Goal: Task Accomplishment & Management: Use online tool/utility

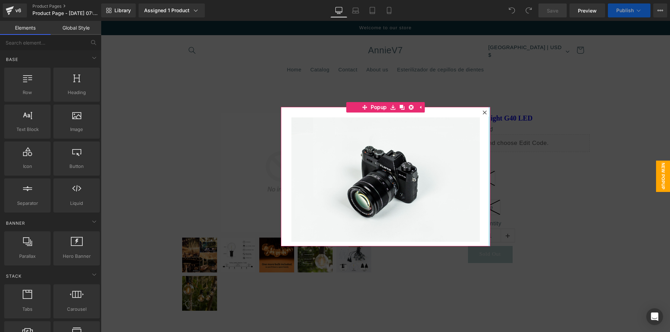
drag, startPoint x: 487, startPoint y: 113, endPoint x: 479, endPoint y: 114, distance: 7.7
click at [488, 113] on div at bounding box center [489, 177] width 2 height 140
click at [483, 113] on div at bounding box center [484, 112] width 8 height 8
click at [482, 113] on div "Fairy String Light G40 LED (P) Title" at bounding box center [490, 119] width 199 height 12
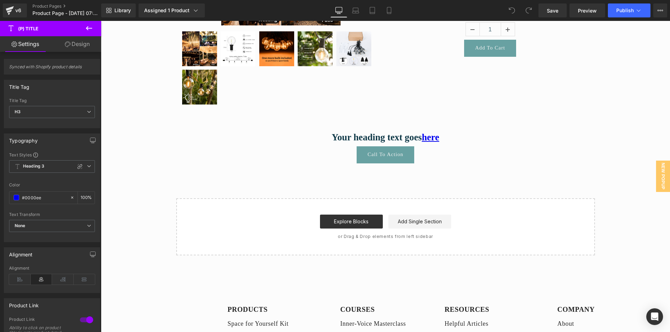
scroll to position [244, 0]
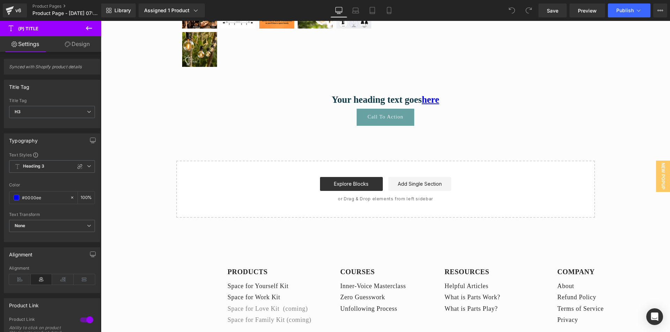
click at [89, 27] on icon at bounding box center [89, 28] width 8 height 8
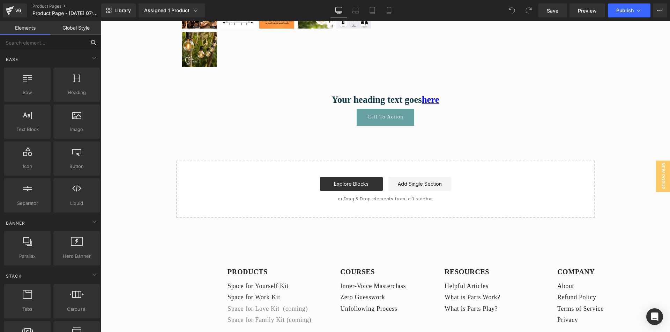
click at [22, 40] on input "text" at bounding box center [43, 42] width 86 height 15
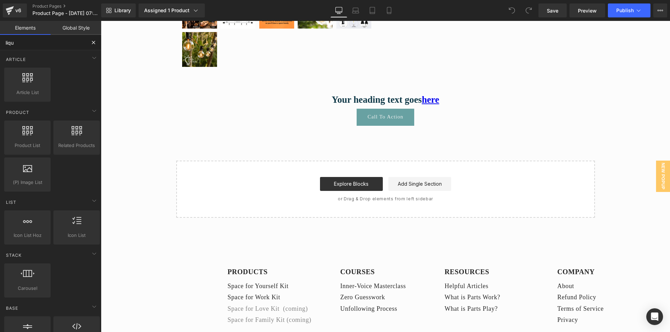
type input "liqui"
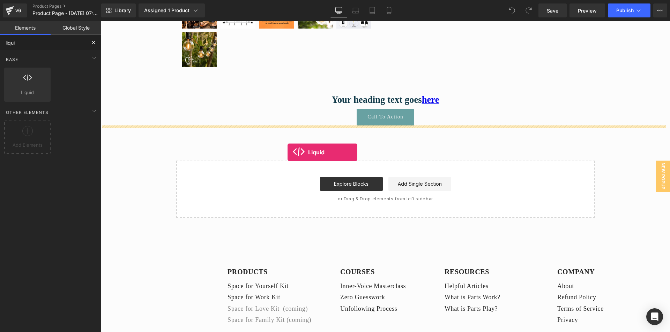
drag, startPoint x: 127, startPoint y: 110, endPoint x: 287, endPoint y: 152, distance: 165.6
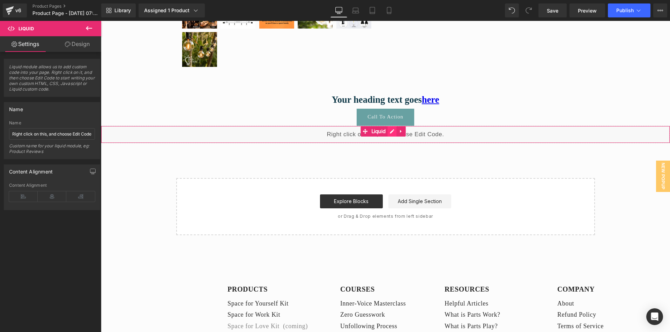
click at [390, 133] on div "Liquid" at bounding box center [385, 134] width 569 height 17
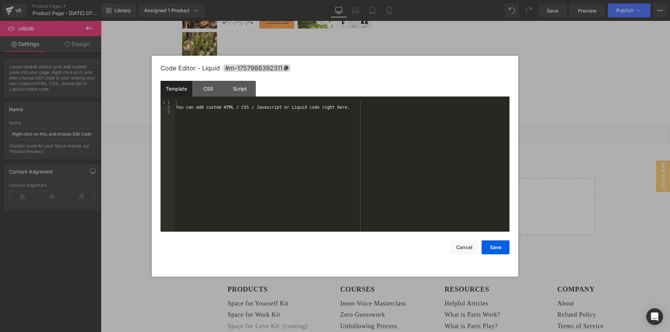
click at [233, 108] on div "You can add custom HTML / CSS / Javascript or Liquid code right here." at bounding box center [341, 171] width 335 height 142
click at [240, 105] on div "< script src = "[URL][DOMAIN_NAME]" > </ script >" at bounding box center [341, 171] width 335 height 142
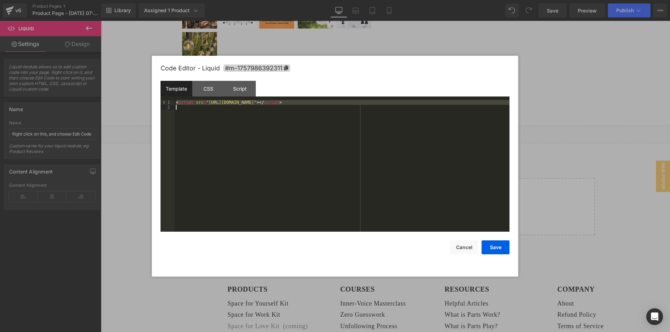
click at [240, 105] on div "< script src = "[URL][DOMAIN_NAME]" > </ script >" at bounding box center [341, 171] width 335 height 142
click at [258, 123] on div "<!-- <script src="[URL][DOMAIN_NAME]"></script> -->" at bounding box center [341, 166] width 335 height 132
click at [208, 112] on div at bounding box center [341, 171] width 335 height 142
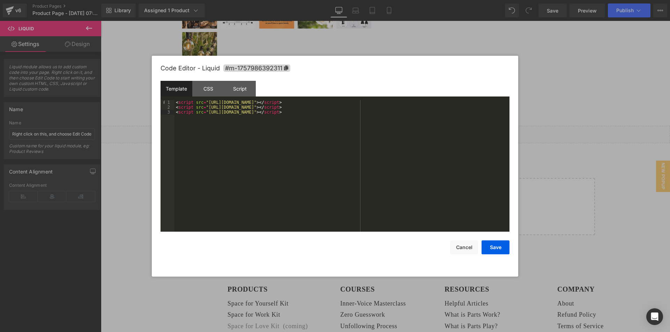
click at [316, 103] on div "< script src = "[URL][DOMAIN_NAME]" > </ script > < script src = "[URL][DOMAIN_…" at bounding box center [341, 171] width 335 height 142
click at [293, 103] on div "< script src = "[URL][DOMAIN_NAME]" > </ script > < script src = "[URL][DOMAIN_…" at bounding box center [341, 166] width 335 height 132
click at [293, 103] on div "< script src = "[URL][DOMAIN_NAME]" > </ script > < script src = "[URL][DOMAIN_…" at bounding box center [341, 171] width 335 height 142
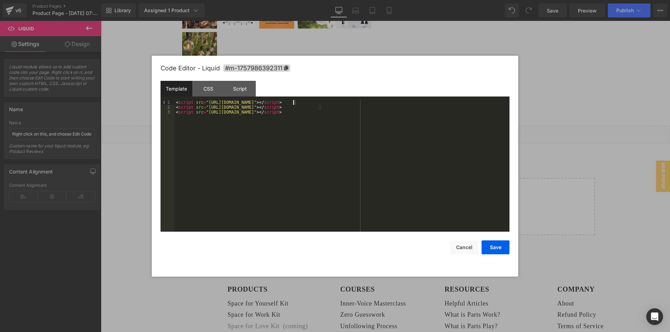
click at [293, 103] on div "< script src = "[URL][DOMAIN_NAME]" > </ script > < script src = "[URL][DOMAIN_…" at bounding box center [341, 171] width 335 height 142
click at [209, 123] on div "<!-- <script src="[URL][DOMAIN_NAME]"></script> --> < script src = "[URL][DOMAI…" at bounding box center [341, 171] width 335 height 142
click at [402, 100] on div "<!-- <script src="[URL][DOMAIN_NAME]"></script> --> < script src = "[URL][DOMAI…" at bounding box center [341, 171] width 335 height 142
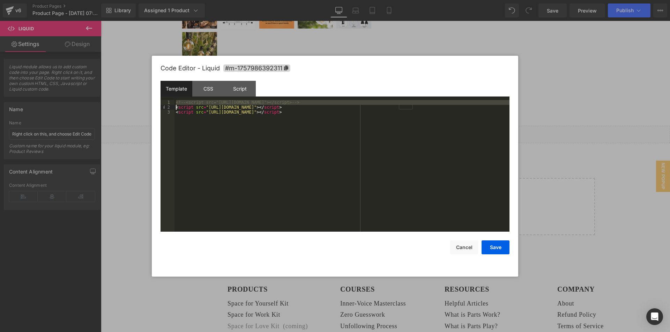
click at [393, 113] on div "<!-- <script src="[URL][DOMAIN_NAME]"></script> --> < script src = "[URL][DOMAI…" at bounding box center [341, 171] width 335 height 142
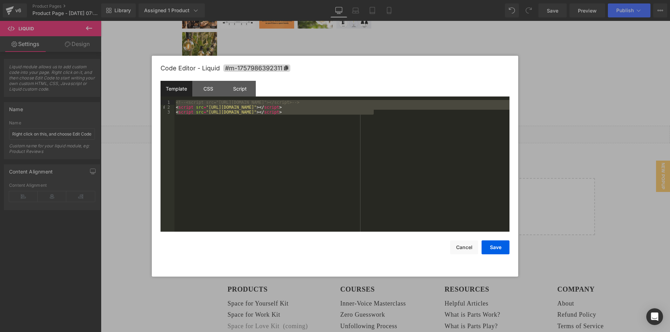
drag, startPoint x: 385, startPoint y: 115, endPoint x: 171, endPoint y: 99, distance: 214.8
click at [171, 99] on div "Template CSS Script Data 1 2 3 <!-- <script src="[URL][DOMAIN_NAME]"></script> …" at bounding box center [334, 156] width 349 height 151
click at [235, 100] on div "<!-- <script src="[URL][DOMAIN_NAME]"></script> --> < script src = "[URL][DOMAI…" at bounding box center [341, 166] width 335 height 132
click at [235, 100] on div "<!-- <script src="[URL][DOMAIN_NAME]"></script> --> < script src = "[URL][DOMAI…" at bounding box center [341, 171] width 335 height 142
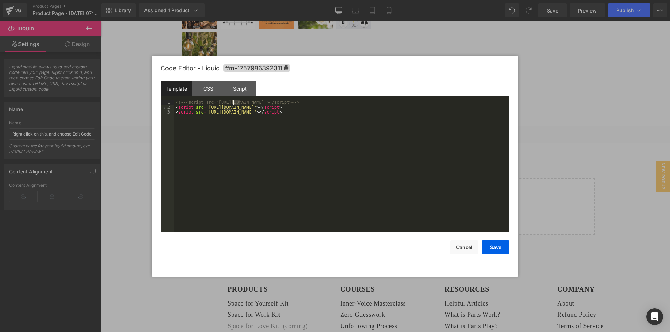
click at [235, 100] on div "<!-- <script src="[URL][DOMAIN_NAME]"></script> --> < script src = "[URL][DOMAI…" at bounding box center [341, 171] width 335 height 142
click at [266, 102] on div "<!-- <script src="[URL][DOMAIN_NAME]"></script> --> < script src = "[URL][DOMAI…" at bounding box center [341, 166] width 335 height 132
click at [266, 102] on div "<!-- <script src="[URL][DOMAIN_NAME]"></script> --> < script src = "[URL][DOMAI…" at bounding box center [341, 171] width 335 height 142
click at [274, 113] on div "<!-- <script src="[URL][DOMAIN_NAME]"></script> --> < script src = "[URL][DOMAI…" at bounding box center [341, 171] width 335 height 142
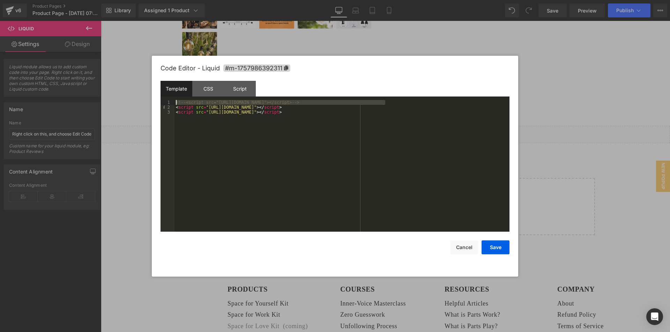
drag, startPoint x: 391, startPoint y: 102, endPoint x: 175, endPoint y: 102, distance: 215.2
click at [175, 102] on div "<!-- <script src="[URL][DOMAIN_NAME]"></script> --> < script src = "[URL][DOMAI…" at bounding box center [341, 171] width 335 height 142
click at [375, 118] on div "<!-- <script src="[URL][DOMAIN_NAME]"></script> --> < script src = "[URL][DOMAI…" at bounding box center [341, 171] width 335 height 142
drag, startPoint x: 377, startPoint y: 103, endPoint x: 177, endPoint y: 103, distance: 200.2
click at [177, 103] on div "<!-- <script src="[URL][DOMAIN_NAME]"></script> --> < script src = "[URL][DOMAI…" at bounding box center [341, 171] width 335 height 142
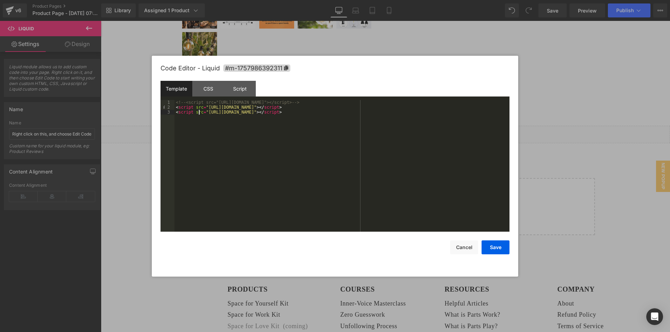
click at [199, 114] on div "<!-- <script src="[URL][DOMAIN_NAME]"></script> --> < script src = "[URL][DOMAI…" at bounding box center [341, 171] width 335 height 142
drag, startPoint x: 185, startPoint y: 104, endPoint x: 153, endPoint y: 104, distance: 32.4
click at [153, 104] on div "Code Editor - Liquid #m-1757986392311 Template CSS Script Data 1 2 3 <!-- <scri…" at bounding box center [335, 166] width 366 height 221
drag, startPoint x: 369, startPoint y: 103, endPoint x: 395, endPoint y: 103, distance: 25.5
click at [395, 103] on div "< script src = "[URL][DOMAIN_NAME]" > </ script > --> < script src = "[URL][DOM…" at bounding box center [341, 171] width 335 height 142
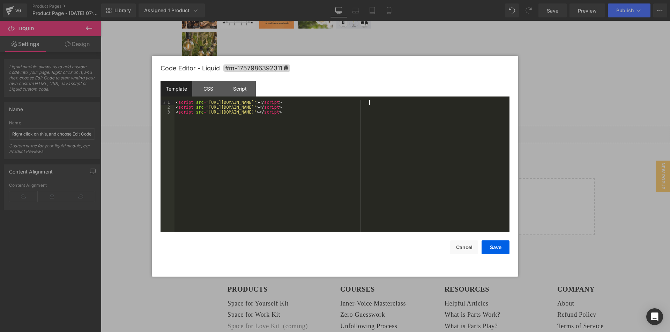
click at [355, 155] on div "< script src = "[URL][DOMAIN_NAME]" > </ script > < script src = "[URL][DOMAIN_…" at bounding box center [341, 171] width 335 height 142
